Goal: Book appointment/travel/reservation

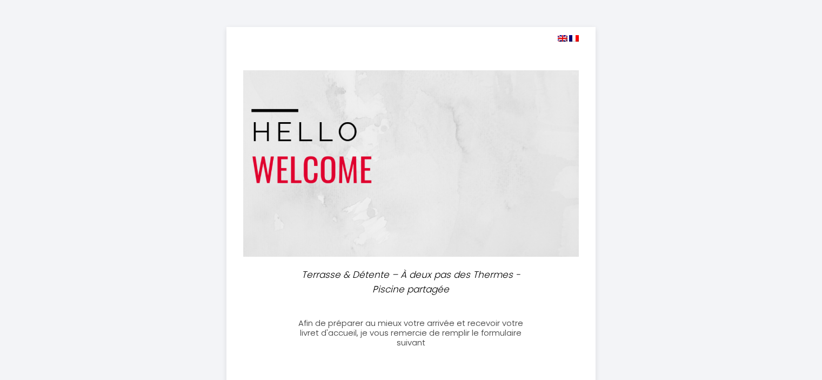
select select
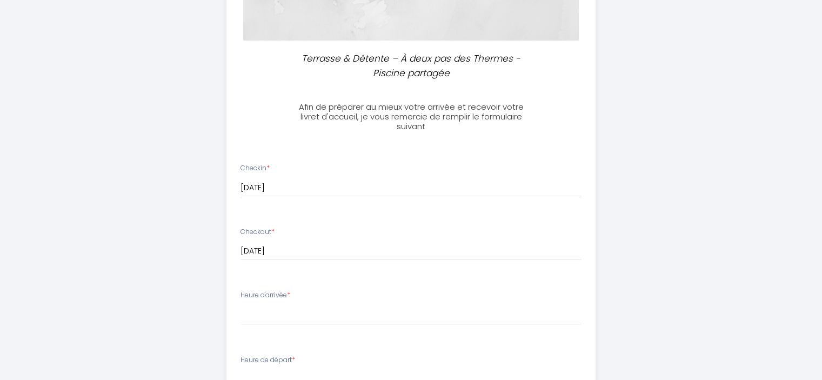
scroll to position [324, 0]
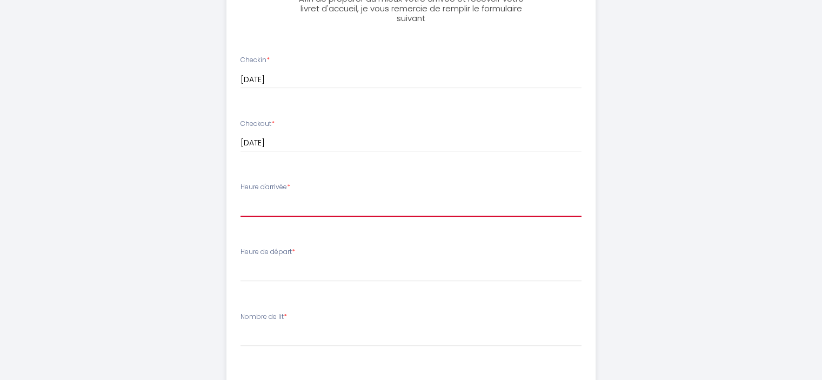
click at [311, 207] on select "17:00 17:30 18:00 18:30 19:00 19:30 20:00" at bounding box center [410, 206] width 341 height 21
select select "17:00"
click at [240, 196] on select "17:00 17:30 18:00 18:30 19:00 19:30 20:00" at bounding box center [410, 206] width 341 height 21
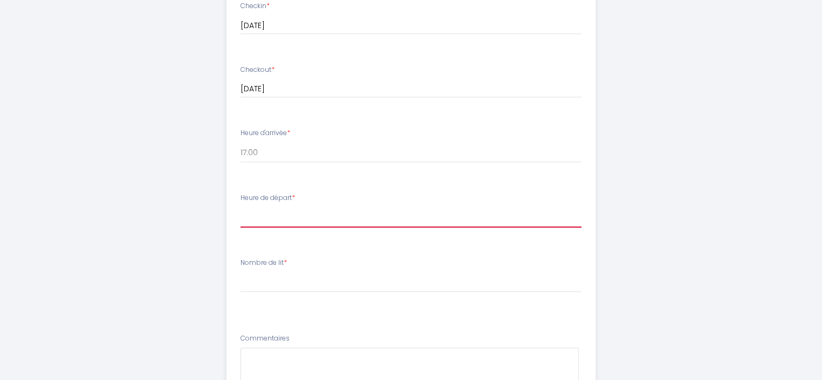
click at [312, 209] on select "00:00 00:30 01:00 01:30 02:00 02:30 03:00 03:30 04:00 04:30 05:00 05:30 06:00 0…" at bounding box center [410, 217] width 341 height 21
select select "08:00"
click at [240, 207] on select "00:00 00:30 01:00 01:30 02:00 02:30 03:00 03:30 04:00 04:30 05:00 05:30 06:00 0…" at bounding box center [410, 217] width 341 height 21
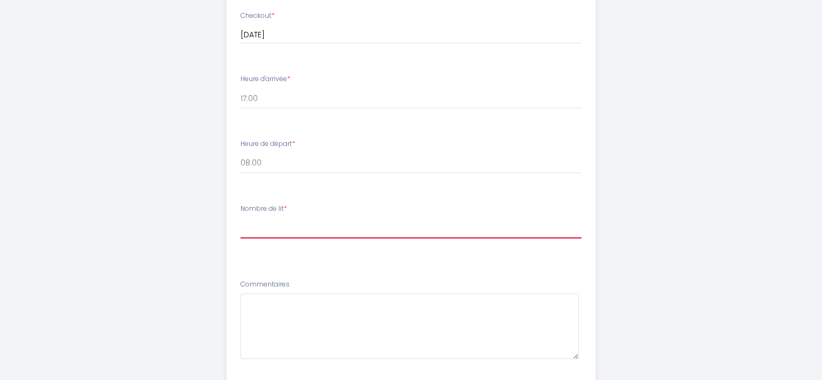
click at [292, 230] on select "[PERSON_NAME] de lit 1 2 3" at bounding box center [410, 228] width 341 height 21
select select "2"
click at [240, 218] on select "[PERSON_NAME] de lit 1 2 3" at bounding box center [410, 228] width 341 height 21
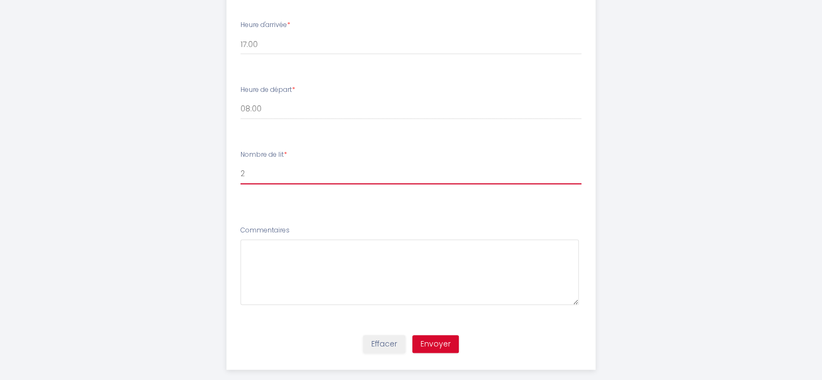
scroll to position [502, 0]
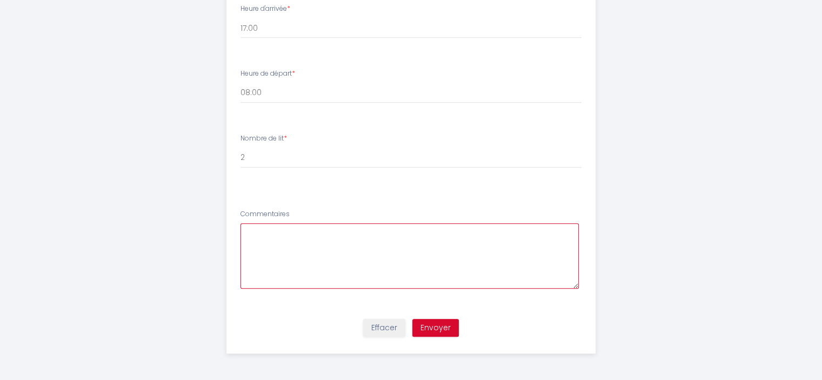
click at [287, 240] on textarea at bounding box center [409, 255] width 338 height 65
click at [445, 231] on textarea "Déplacement professionnelle pour Free TELECOM" at bounding box center [409, 255] width 338 height 65
type textarea "Déplacement professionnelle pour Free TELECOM"
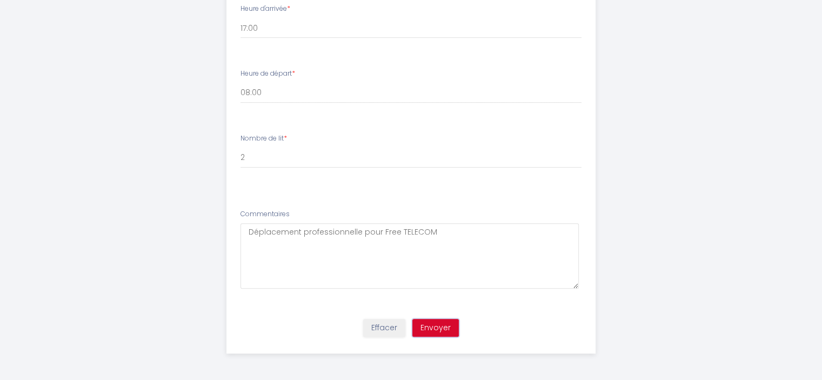
click at [439, 325] on button "Envoyer" at bounding box center [435, 328] width 46 height 18
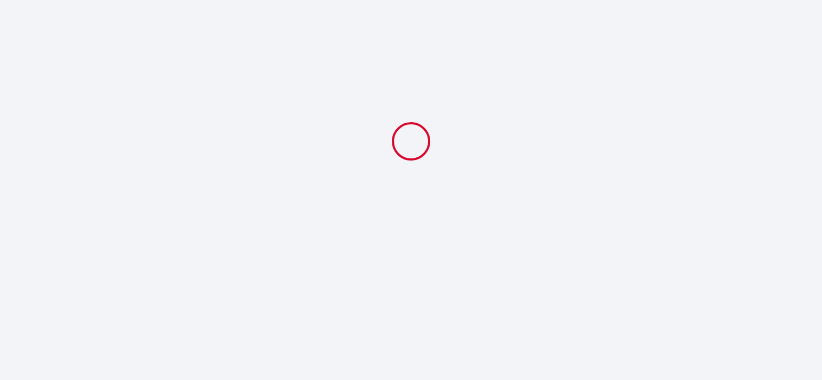
scroll to position [0, 0]
select select "08:00"
select select "2"
